Goal: Find specific page/section: Find specific page/section

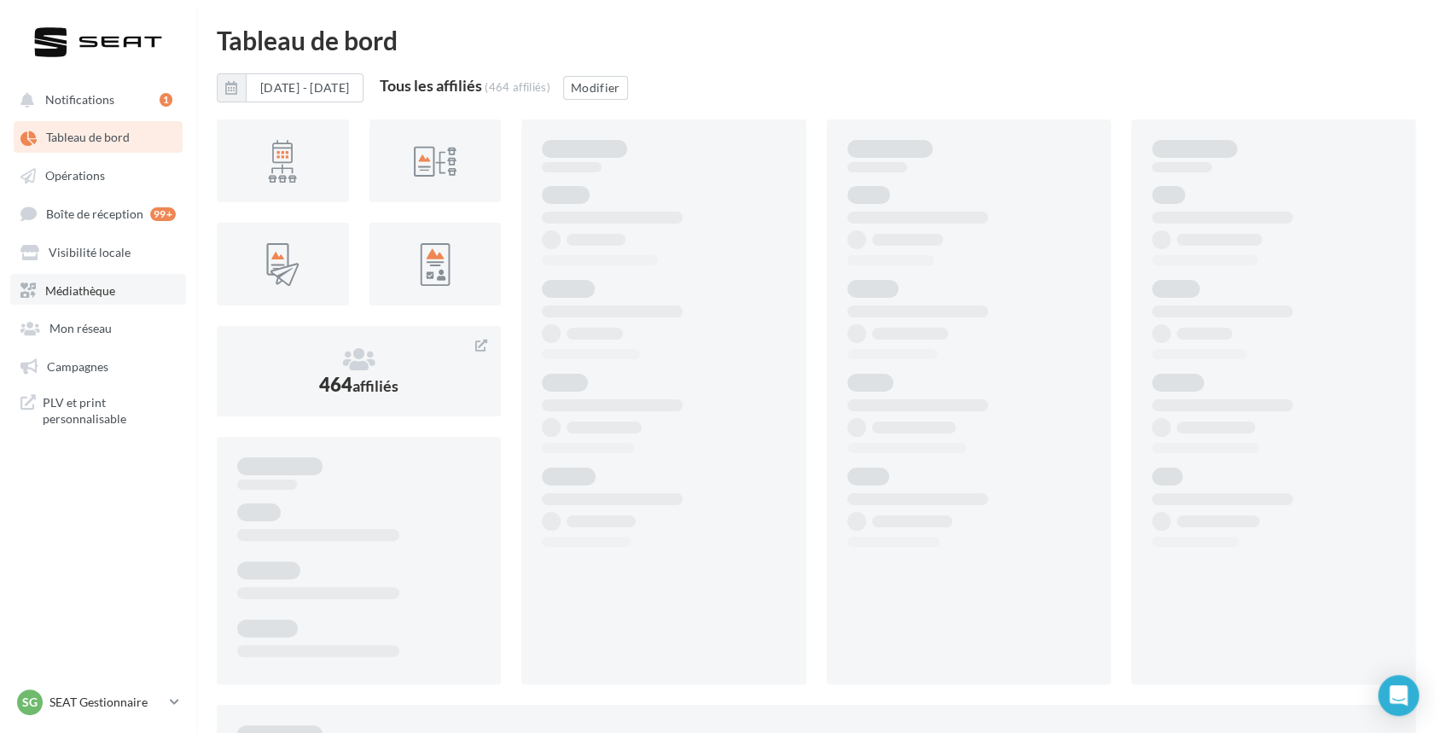
click at [86, 286] on span "Médiathèque" at bounding box center [80, 289] width 70 height 15
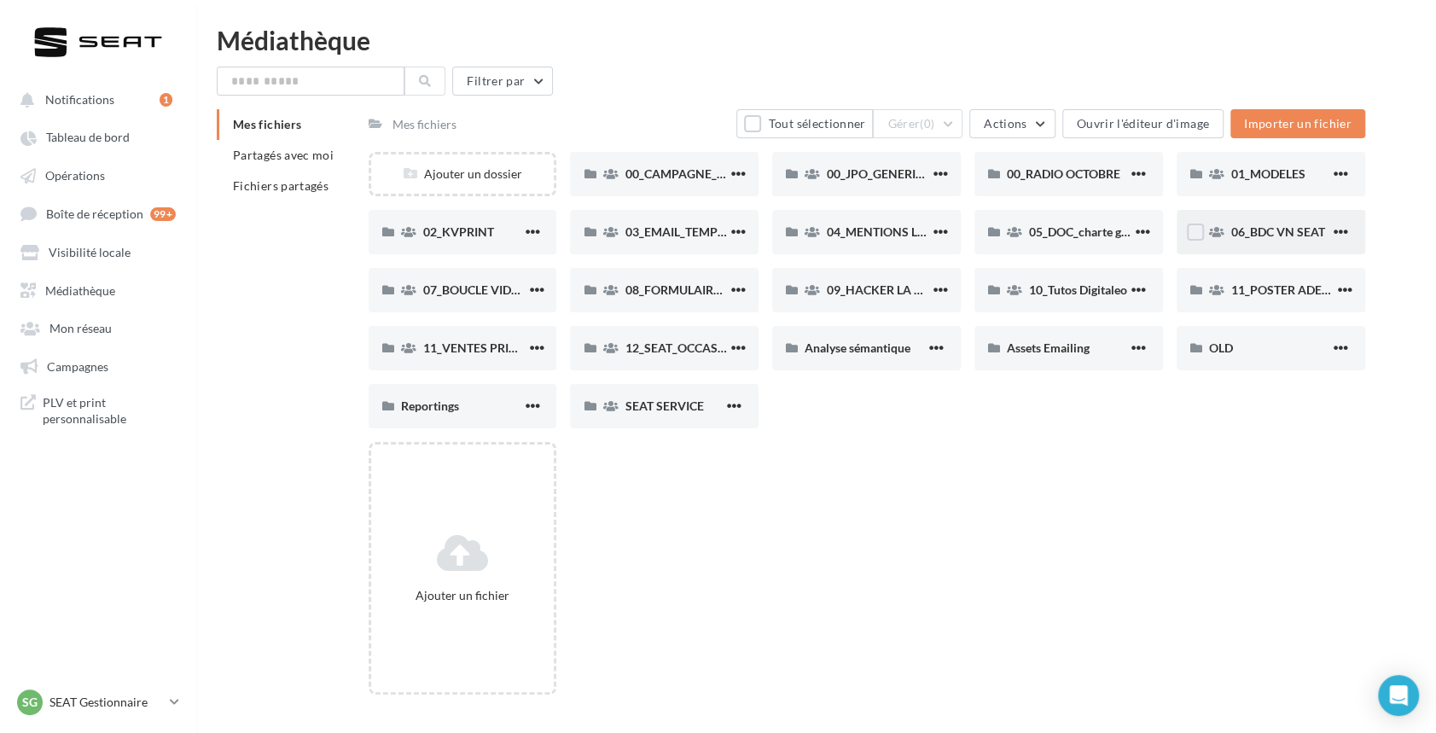
click at [1232, 224] on div "06_BDC VN SEAT" at bounding box center [1281, 232] width 99 height 17
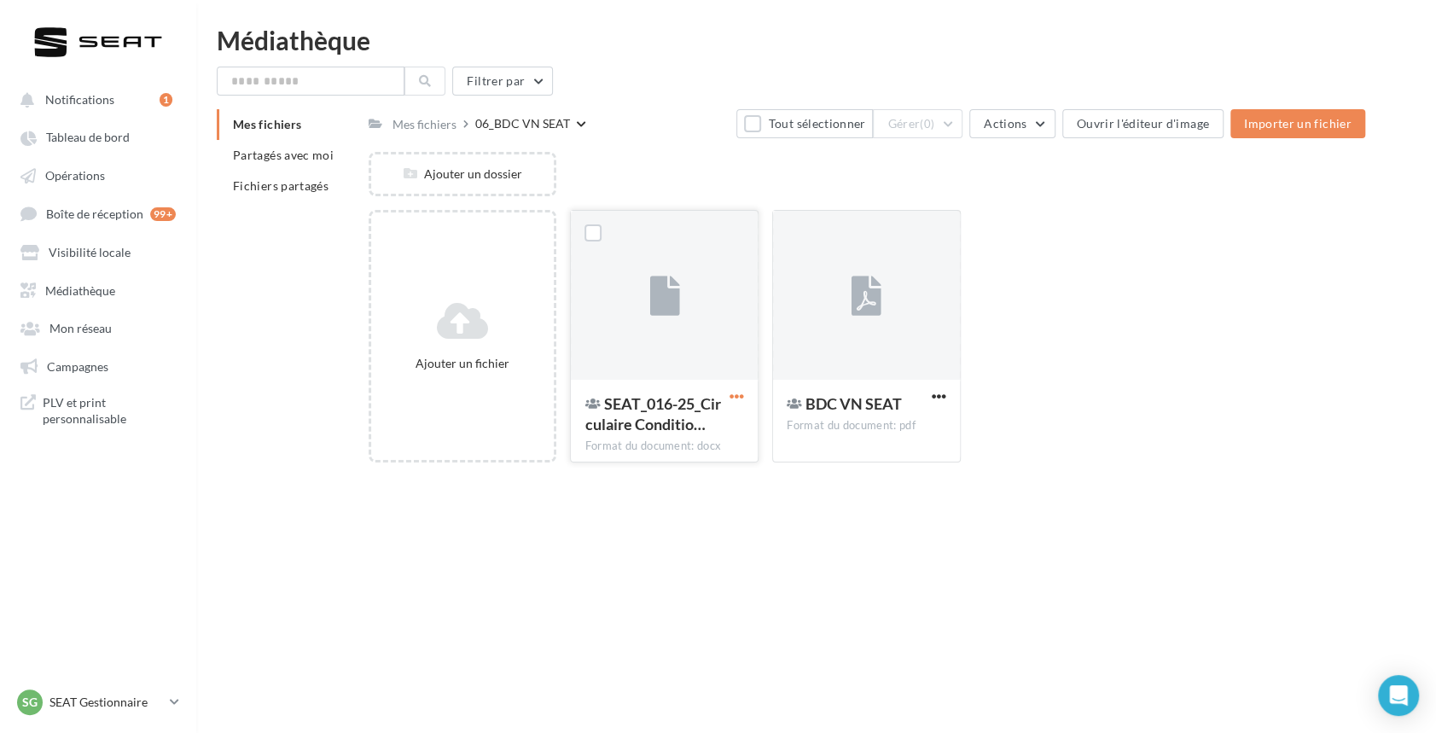
click at [734, 391] on span "button" at bounding box center [737, 396] width 15 height 15
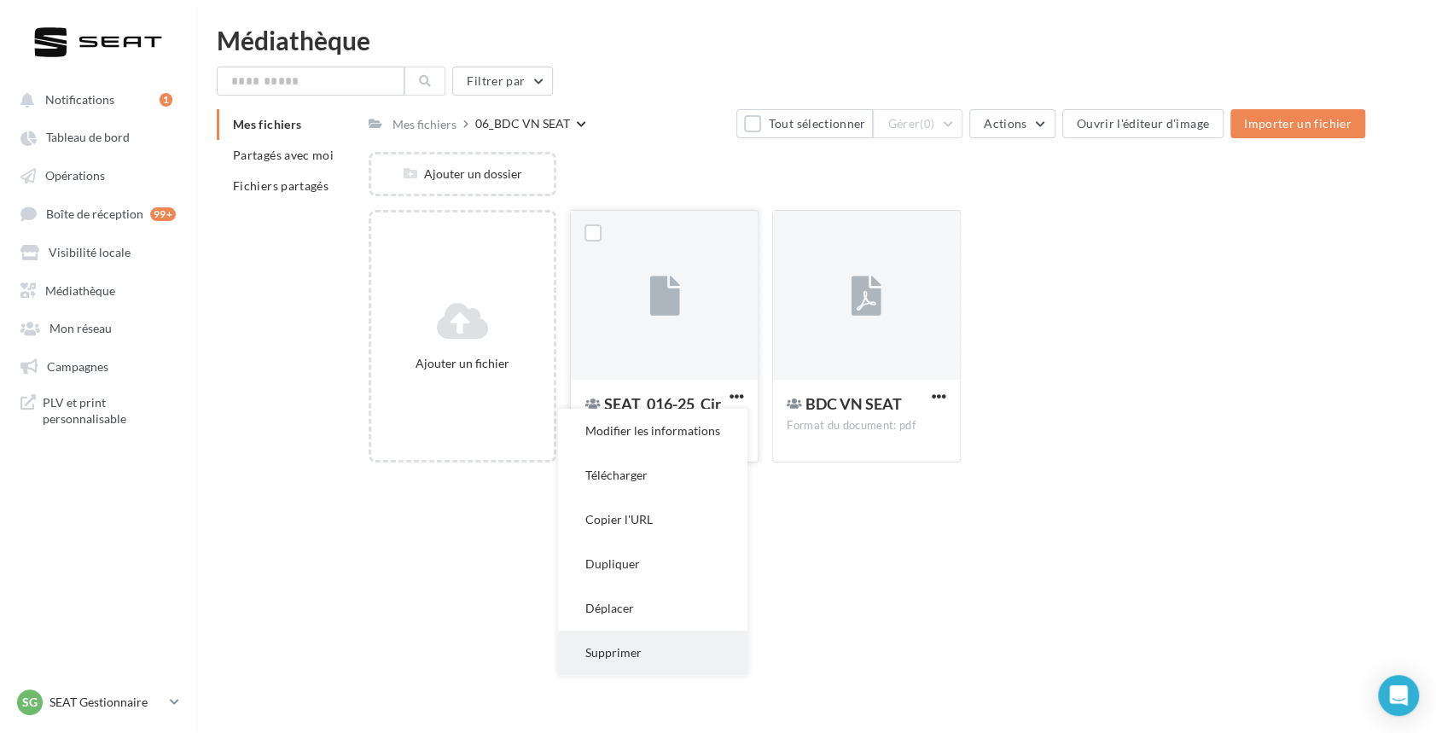
click at [636, 652] on button "Supprimer" at bounding box center [652, 653] width 189 height 44
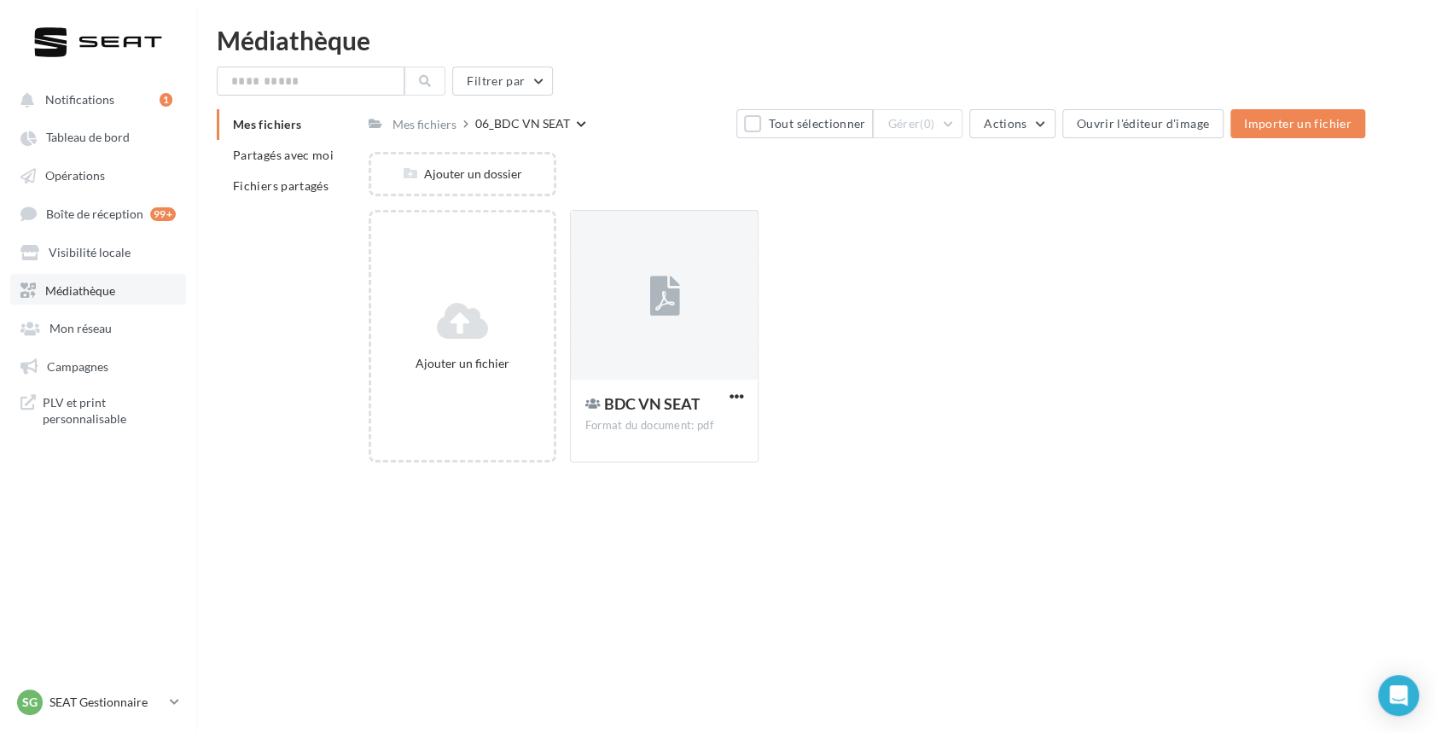
click at [82, 284] on span "Médiathèque" at bounding box center [80, 289] width 70 height 15
click at [79, 283] on span "Médiathèque" at bounding box center [80, 289] width 70 height 15
click at [84, 295] on span "Médiathèque" at bounding box center [80, 289] width 70 height 15
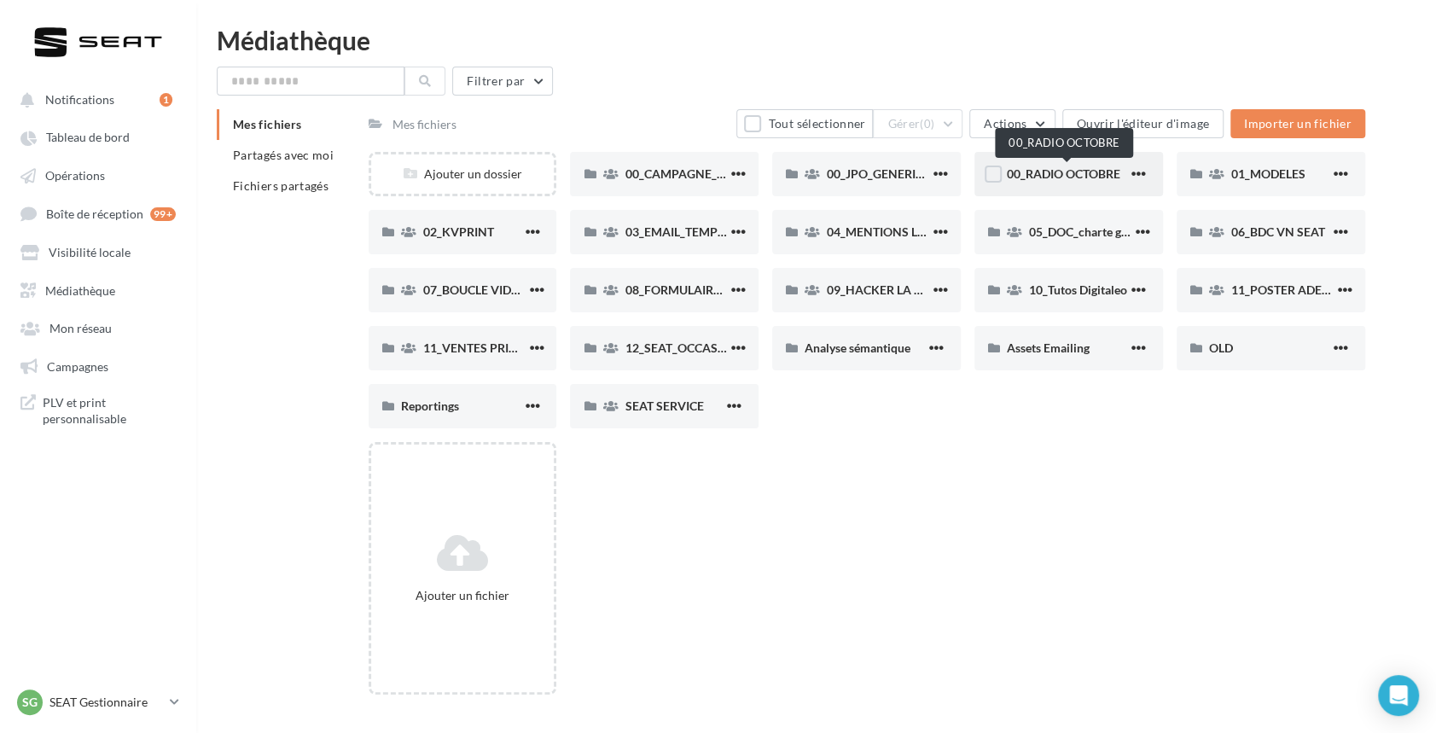
click at [1109, 173] on span "00_RADIO OCTOBRE" at bounding box center [1064, 173] width 114 height 15
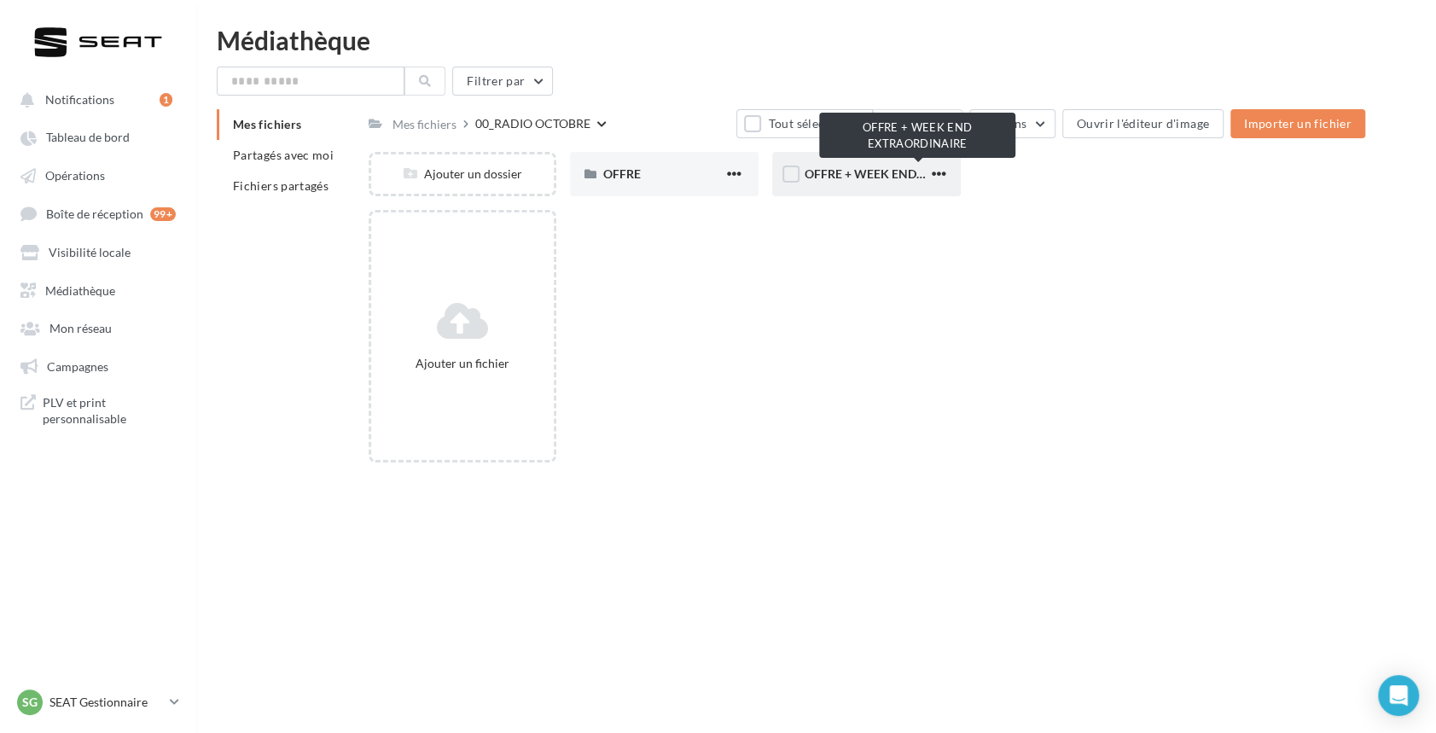
click at [864, 173] on span "OFFRE + WEEK END EXTRAORDINAIRE" at bounding box center [914, 173] width 218 height 15
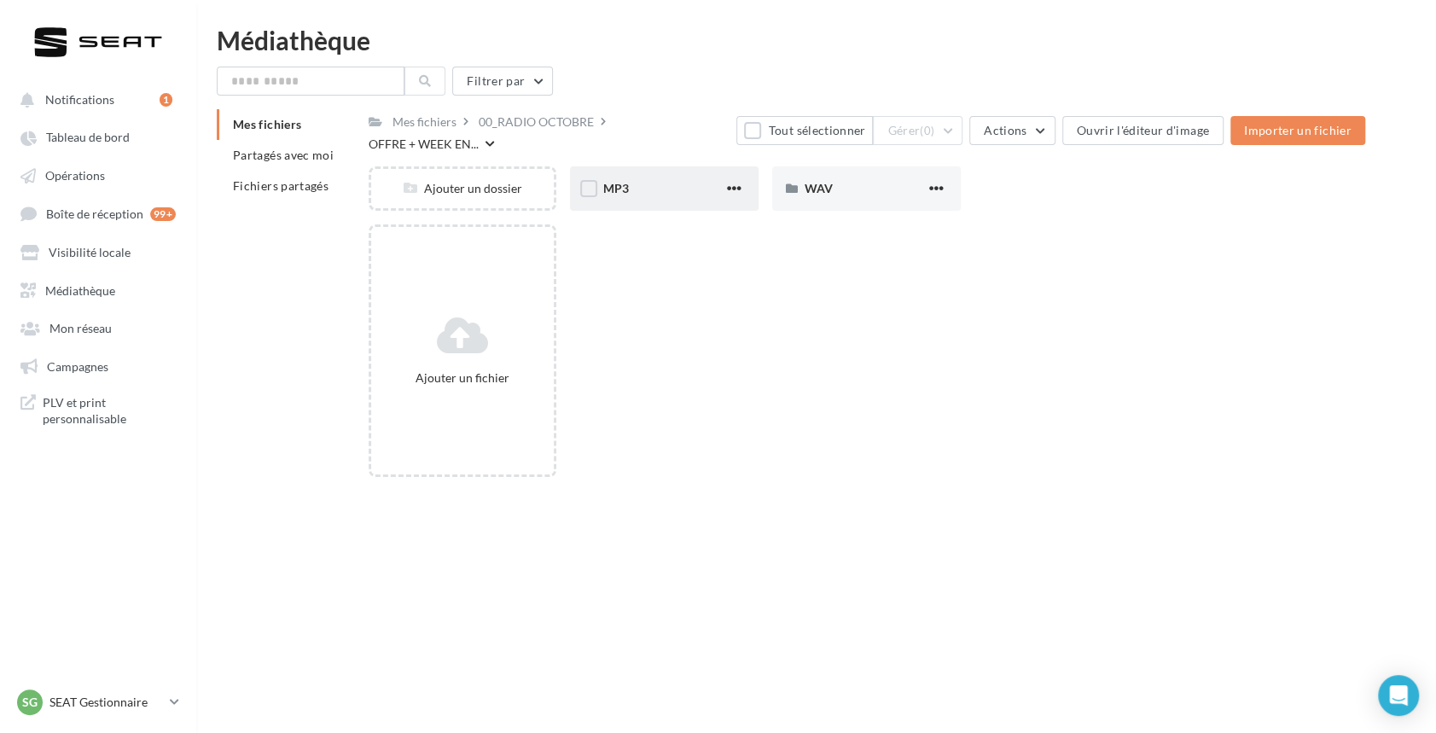
click at [641, 180] on div "MP3" at bounding box center [663, 188] width 121 height 17
click at [604, 181] on span "MP3" at bounding box center [616, 188] width 26 height 15
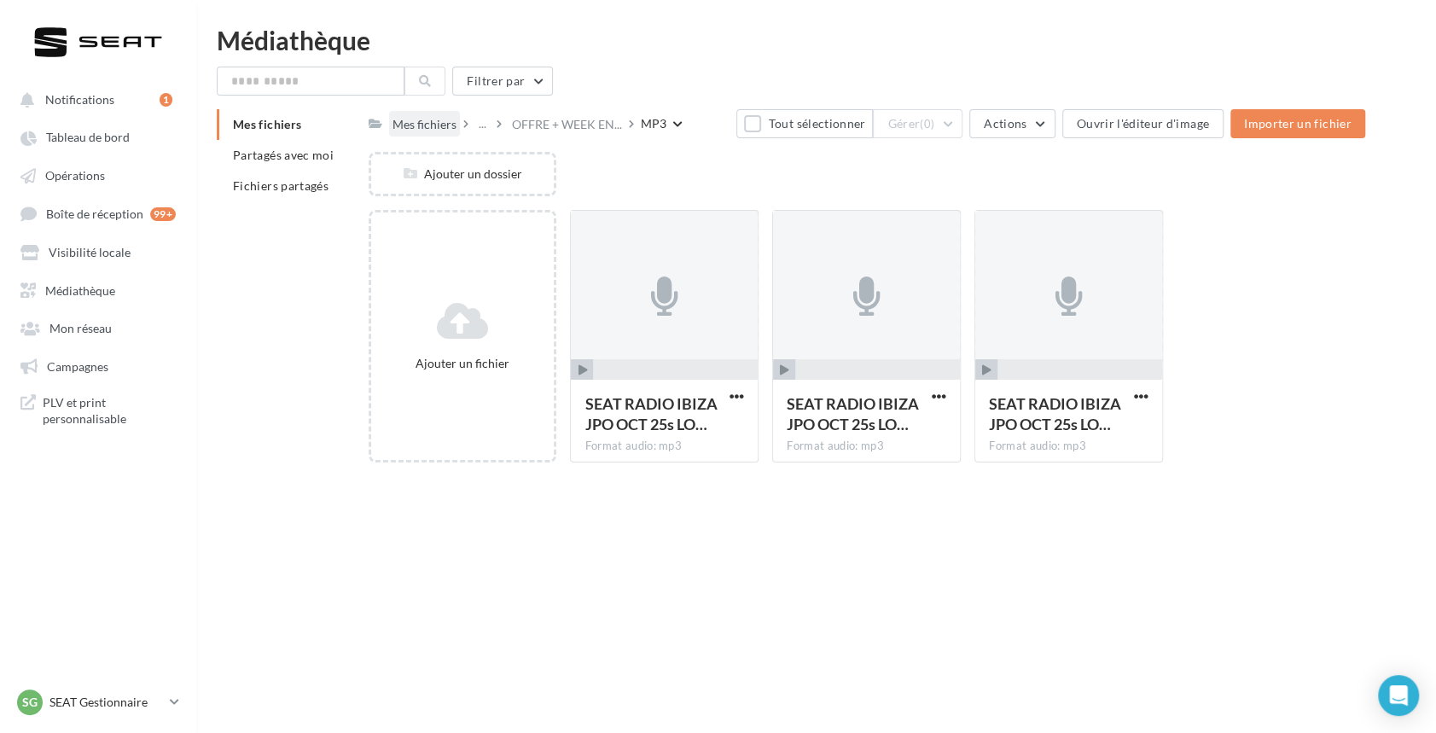
click at [430, 125] on div "Mes fichiers" at bounding box center [425, 124] width 64 height 17
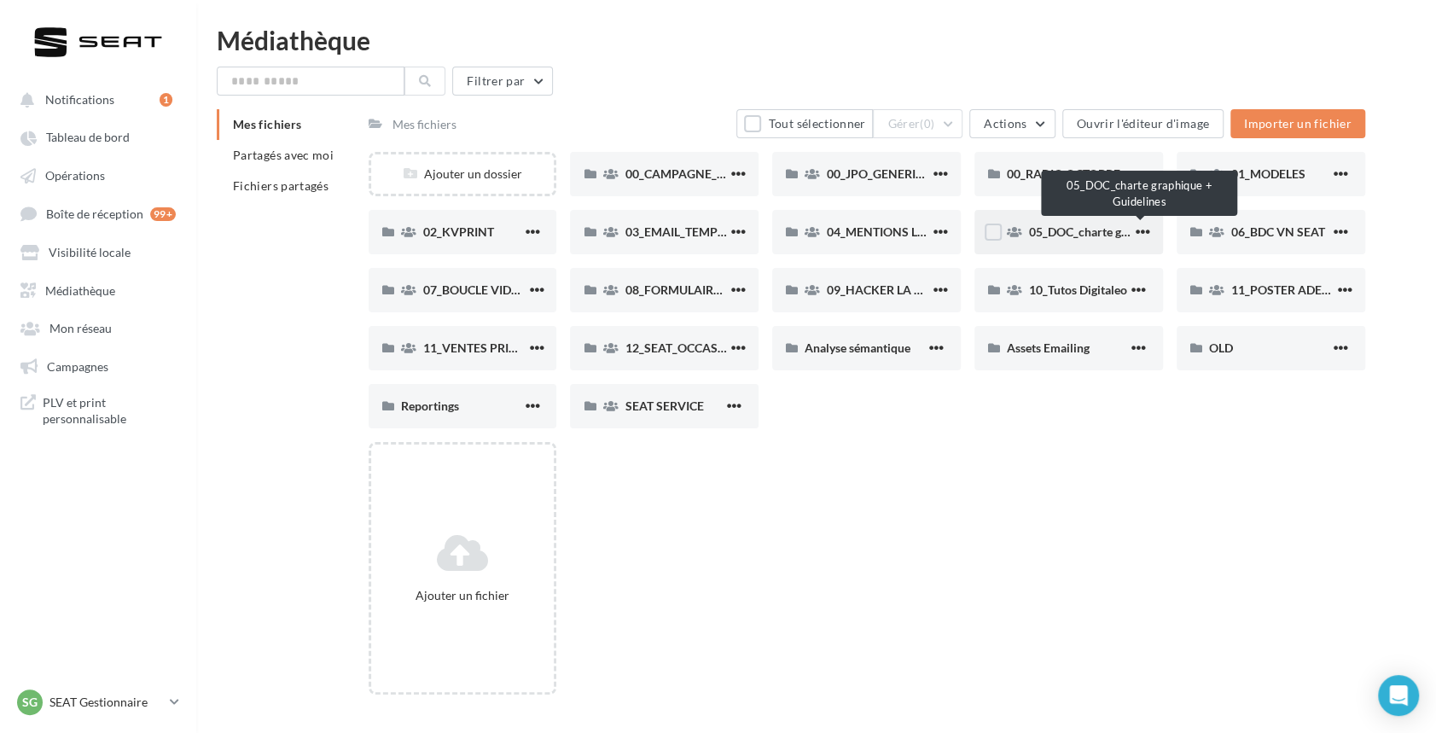
click at [1086, 228] on span "05_DOC_charte graphique + Guidelines" at bounding box center [1133, 231] width 208 height 15
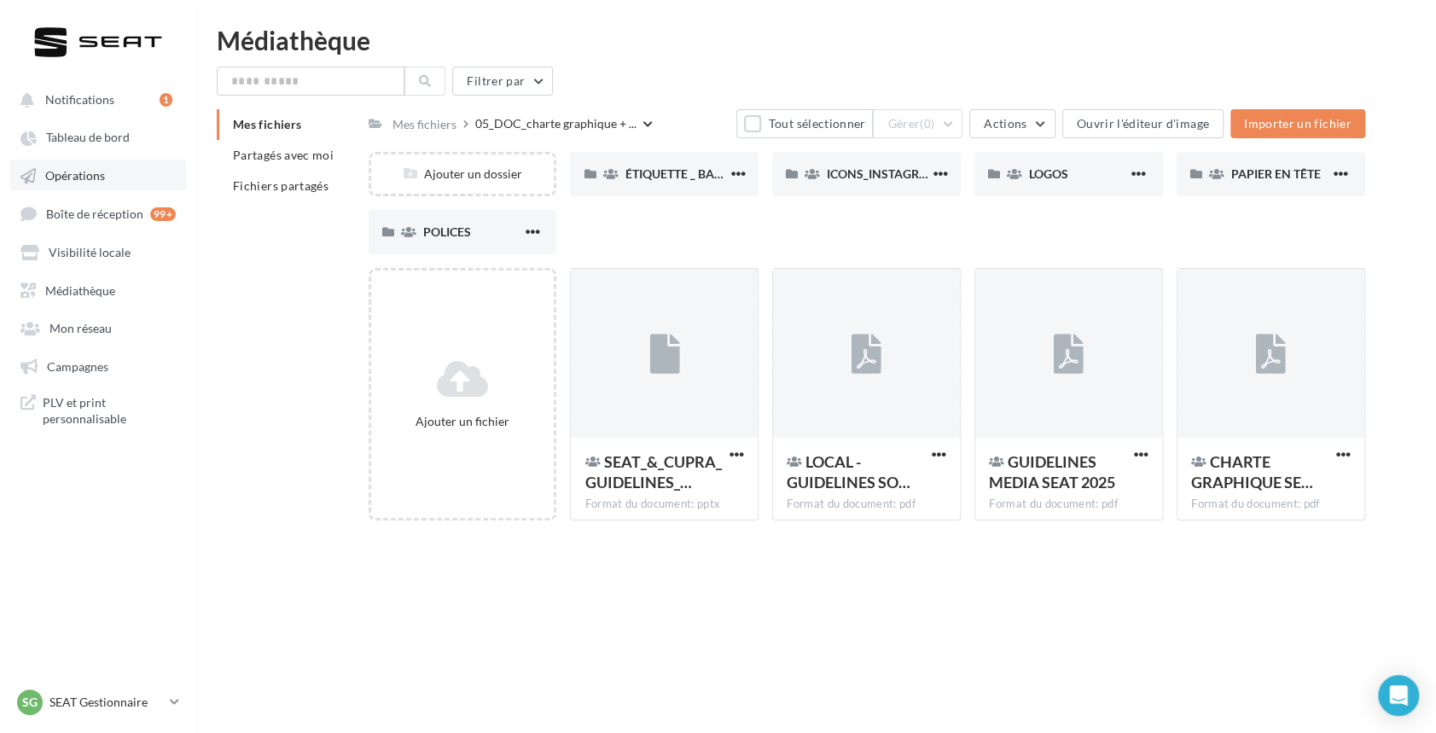
click at [84, 176] on span "Opérations" at bounding box center [75, 175] width 60 height 15
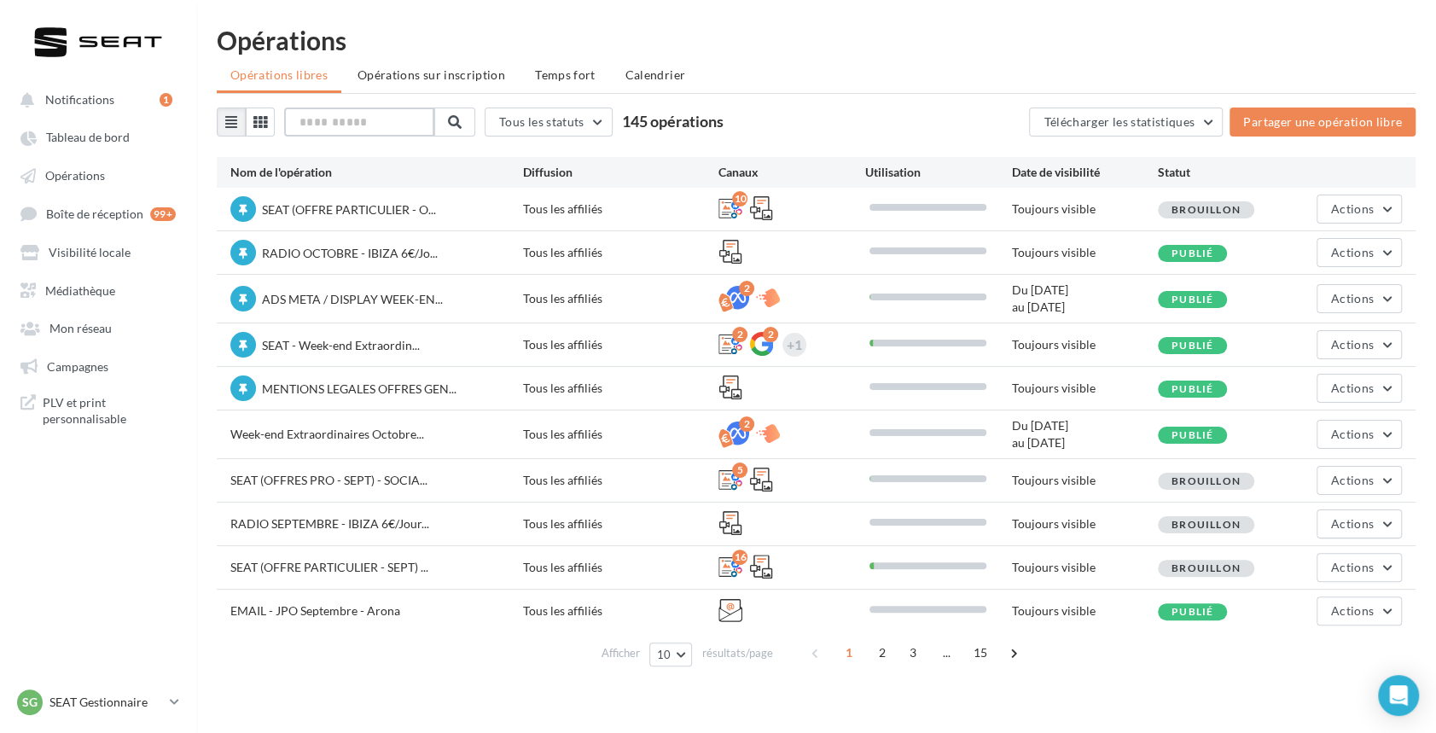
click at [382, 125] on input "text" at bounding box center [359, 122] width 150 height 29
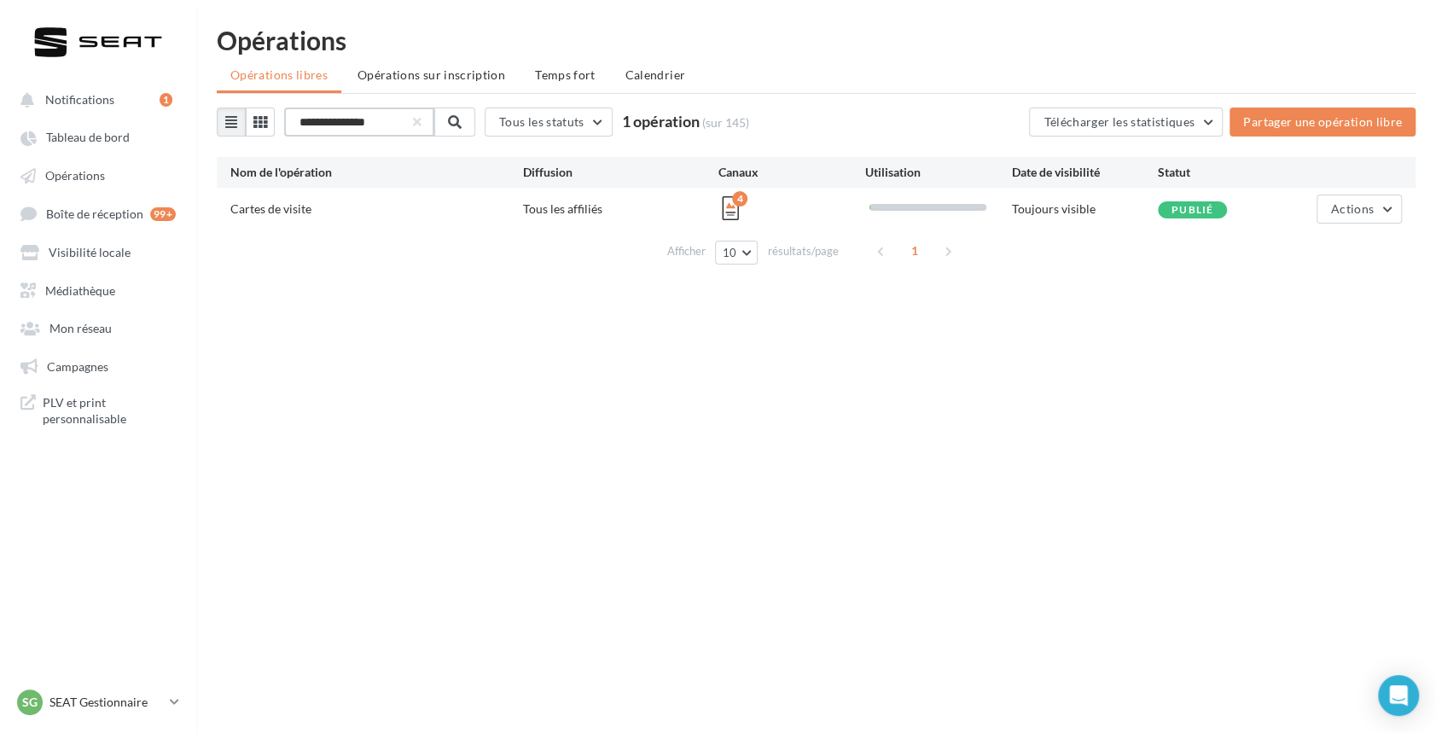
type input "**********"
click at [80, 711] on div "SG SEAT Gestionnaire [EMAIL_ADDRESS][PERSON_NAME][DOMAIN_NAME]_SEAT" at bounding box center [90, 703] width 146 height 26
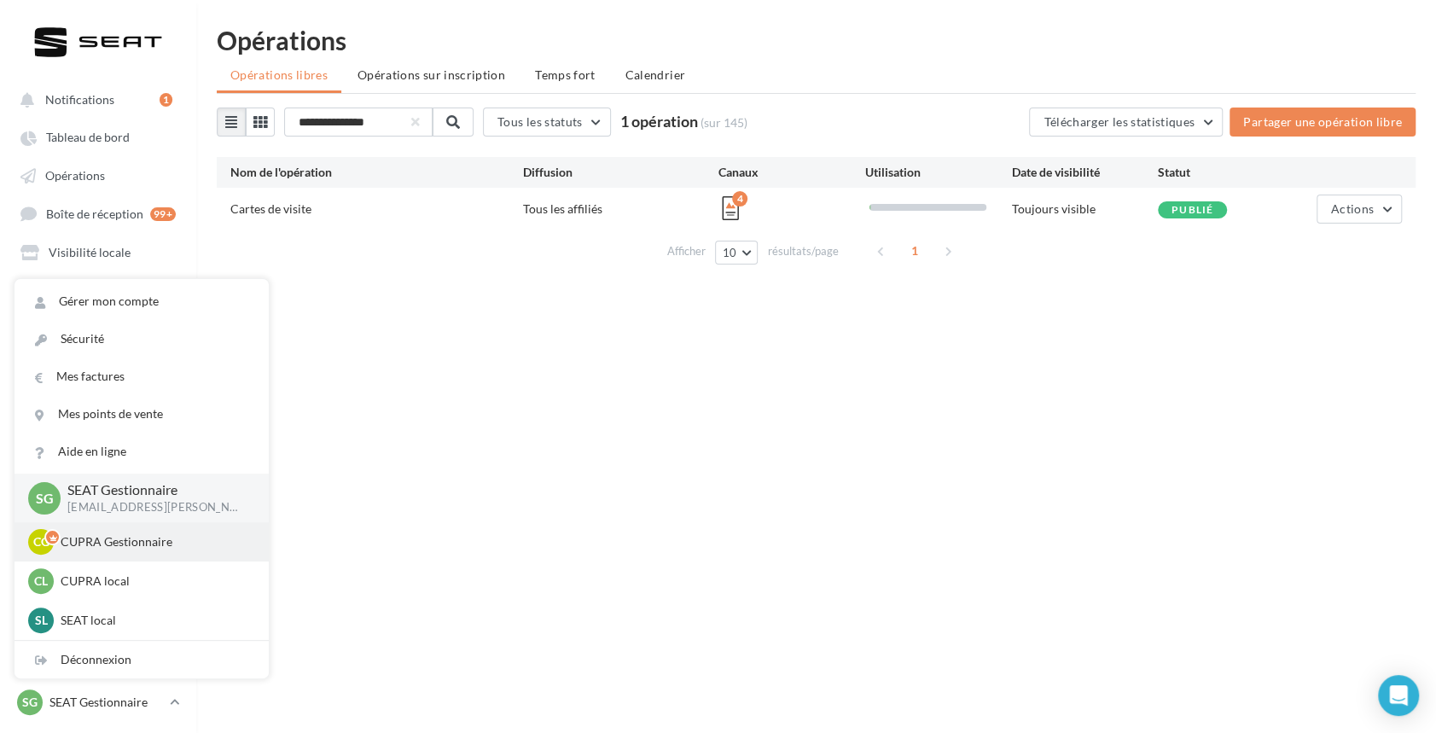
click at [116, 541] on p "CUPRA Gestionnaire" at bounding box center [155, 541] width 188 height 17
